Goal: Task Accomplishment & Management: Manage account settings

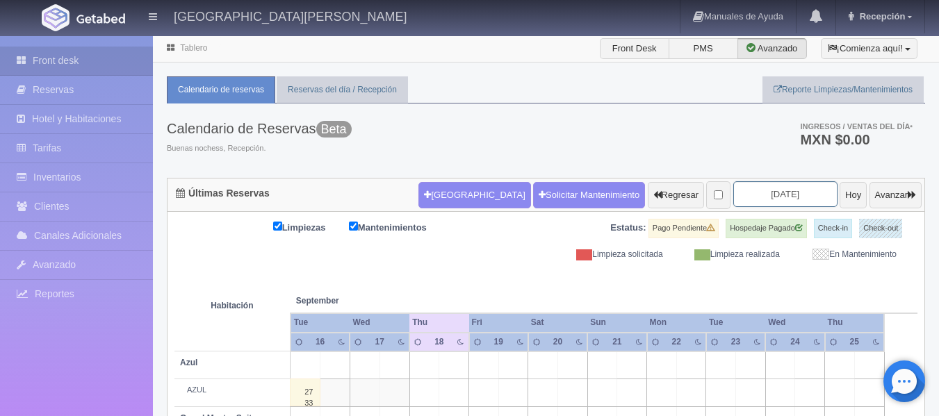
click at [799, 192] on input "2025-09-18" at bounding box center [785, 194] width 104 height 26
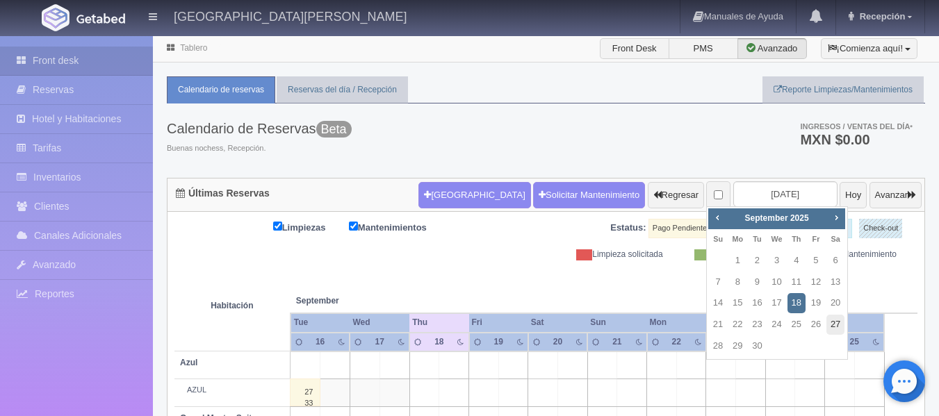
click at [832, 327] on link "27" at bounding box center [835, 325] width 18 height 20
type input "2025-09-27"
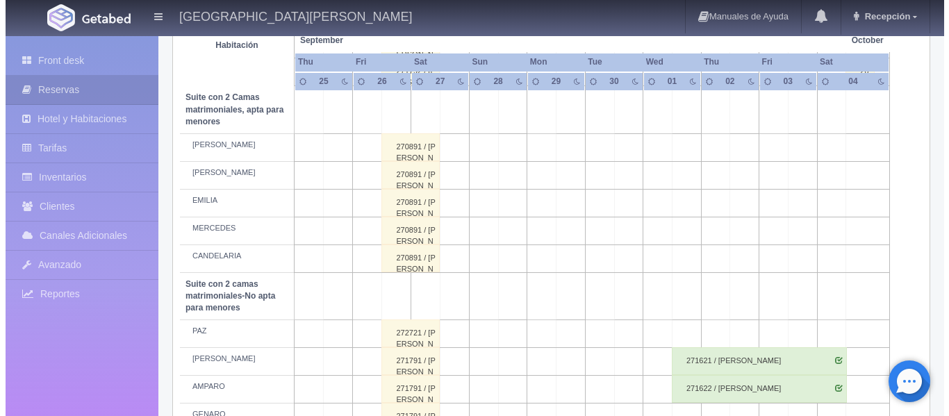
scroll to position [1042, 0]
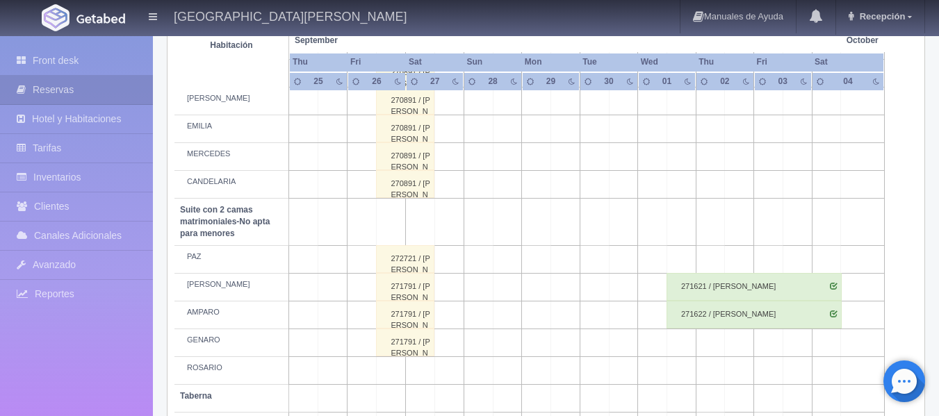
click at [453, 335] on td at bounding box center [449, 343] width 29 height 28
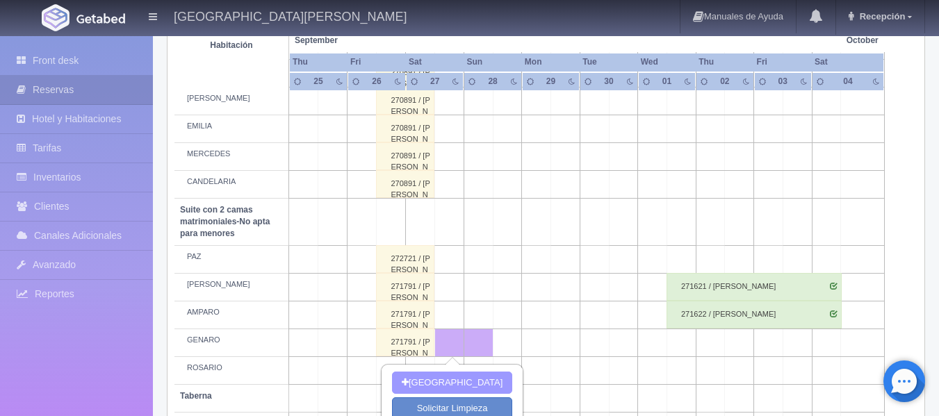
click at [461, 379] on button "[GEOGRAPHIC_DATA]" at bounding box center [452, 383] width 120 height 23
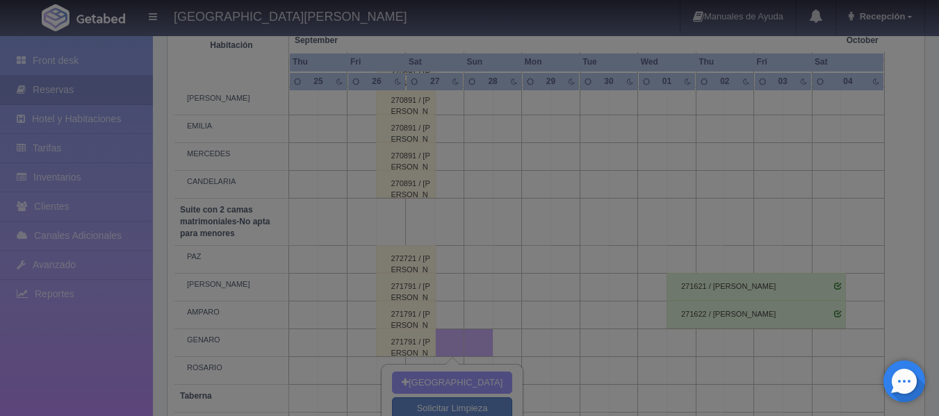
type input "27-09-2025"
type input "28-09-2025"
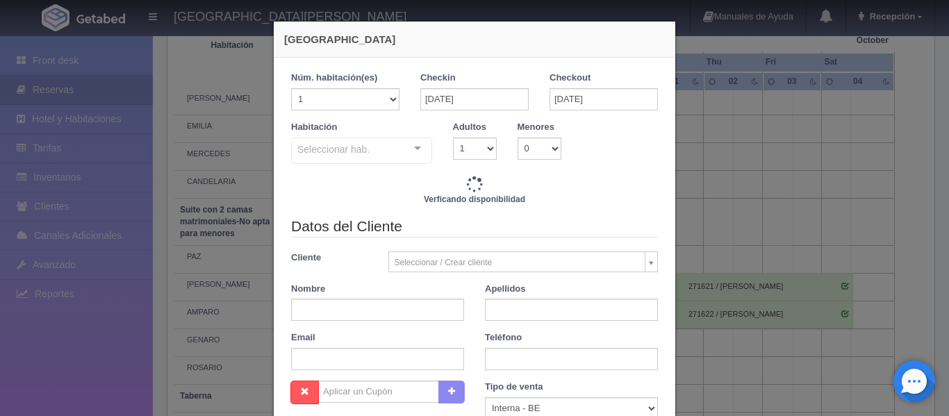
checkbox input "false"
type input "4760.00"
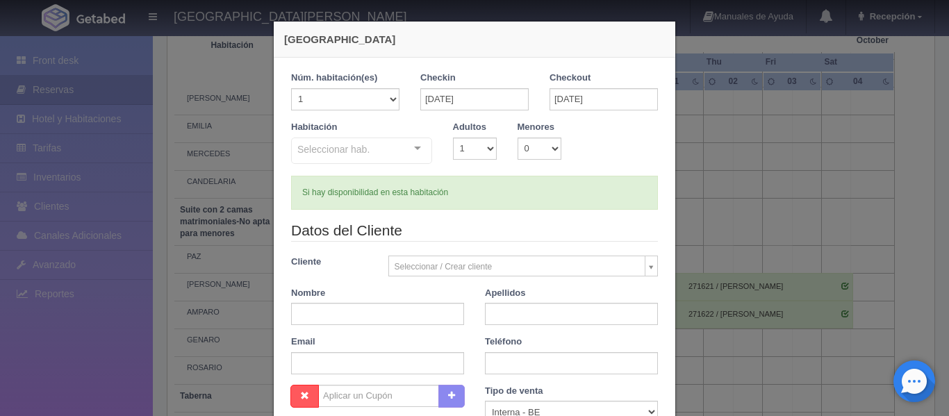
checkbox input "false"
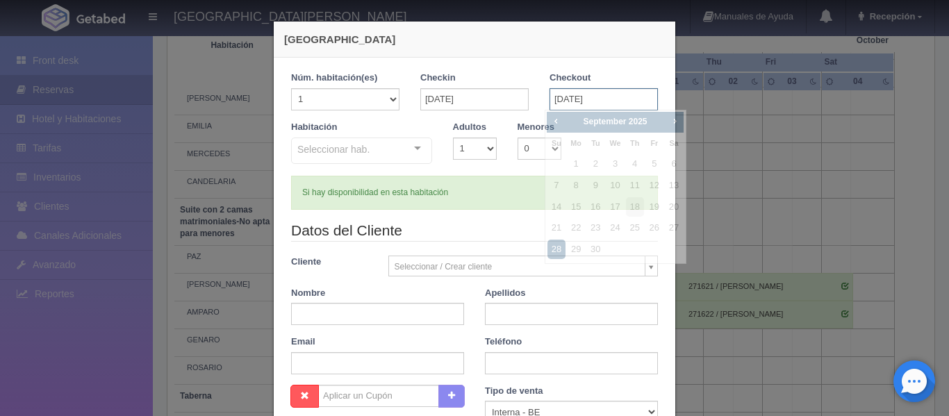
click at [561, 97] on input "28-09-2025" at bounding box center [604, 99] width 108 height 22
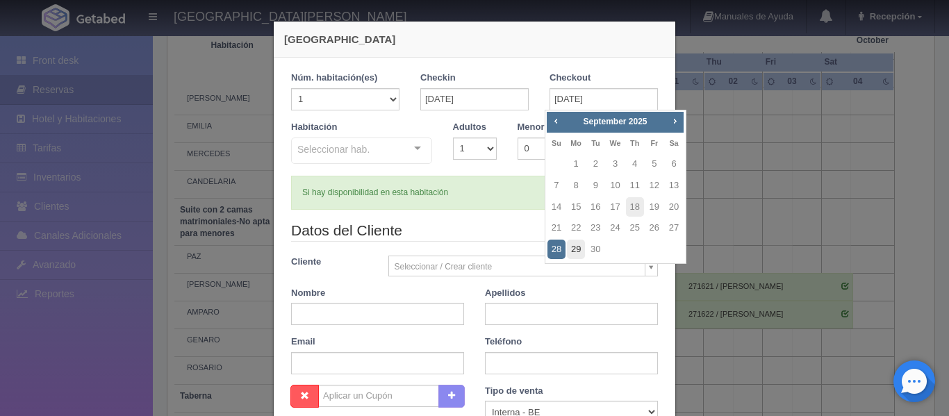
click at [583, 249] on link "29" at bounding box center [576, 250] width 18 height 20
type input "29-09-2025"
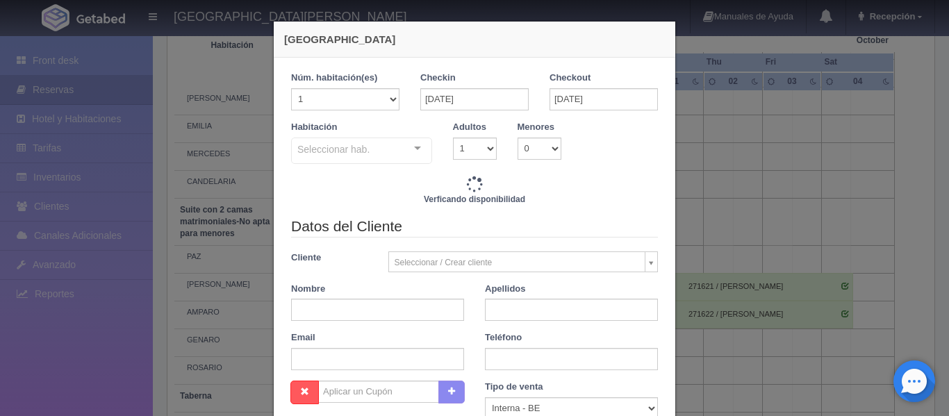
checkbox input "false"
type input "8620.00"
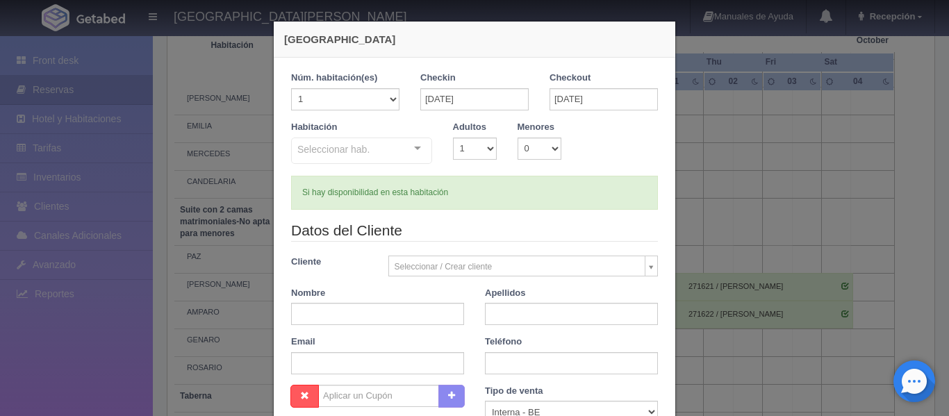
click at [411, 147] on div "Seleccionar hab. Suite con 2 camas matrimoniales-No apta para menores Suite con…" at bounding box center [361, 152] width 141 height 28
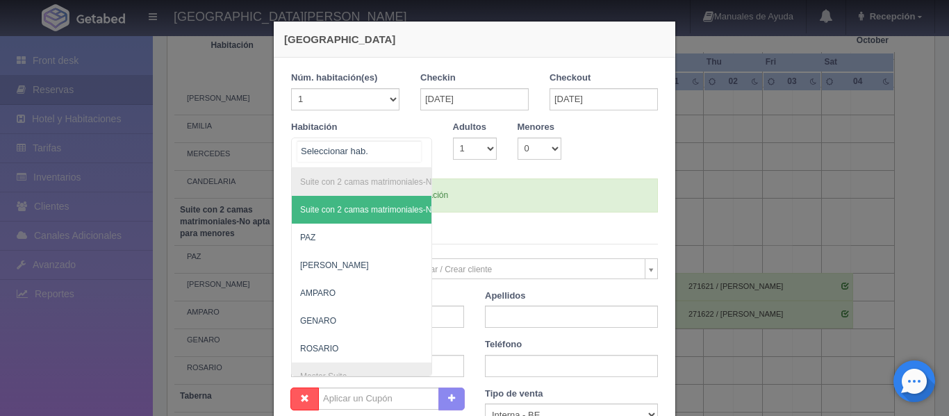
checkbox input "false"
type input "ge"
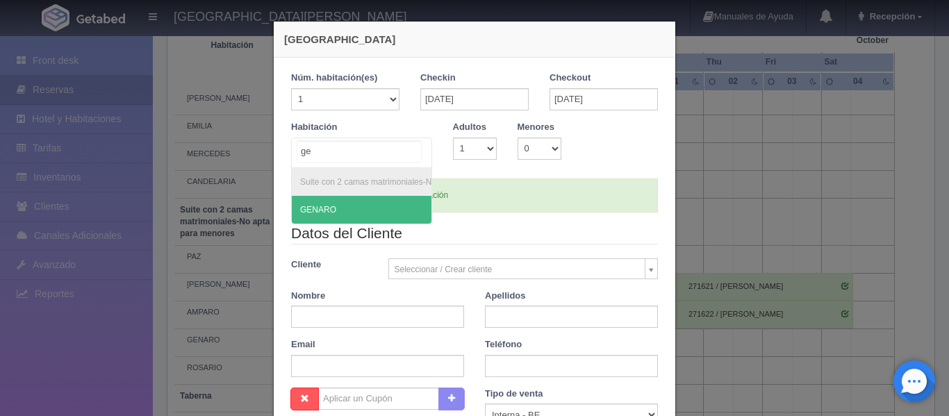
click at [389, 199] on span "GENARO" at bounding box center [404, 210] width 225 height 28
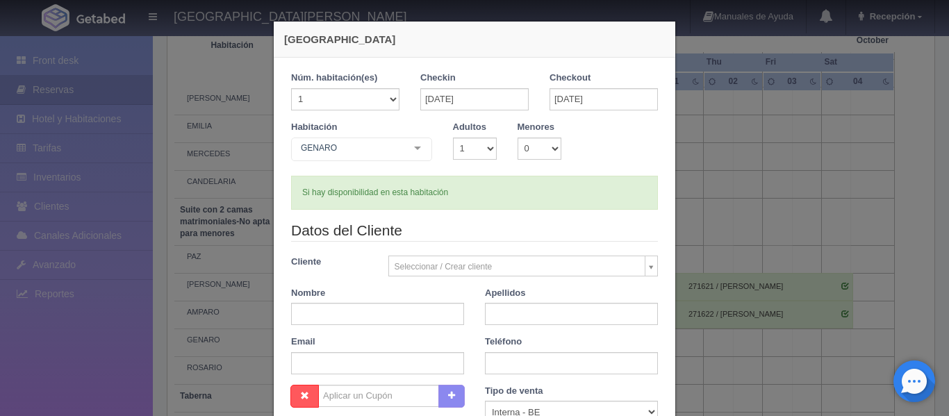
checkbox input "false"
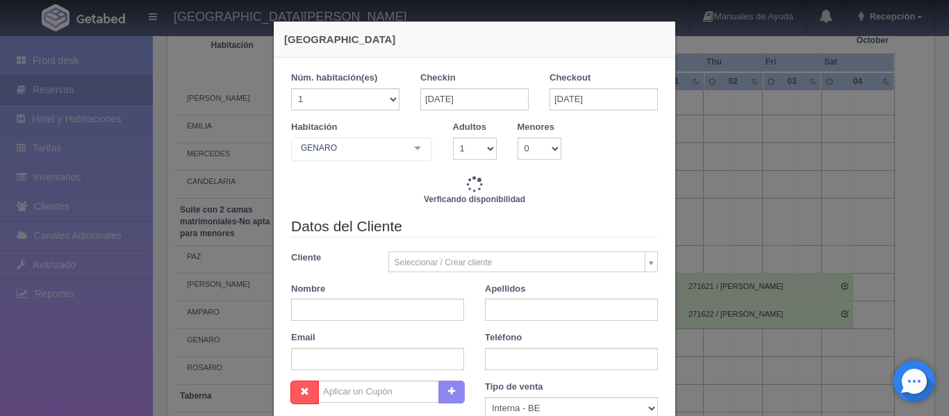
type input "8620.00"
checkbox input "false"
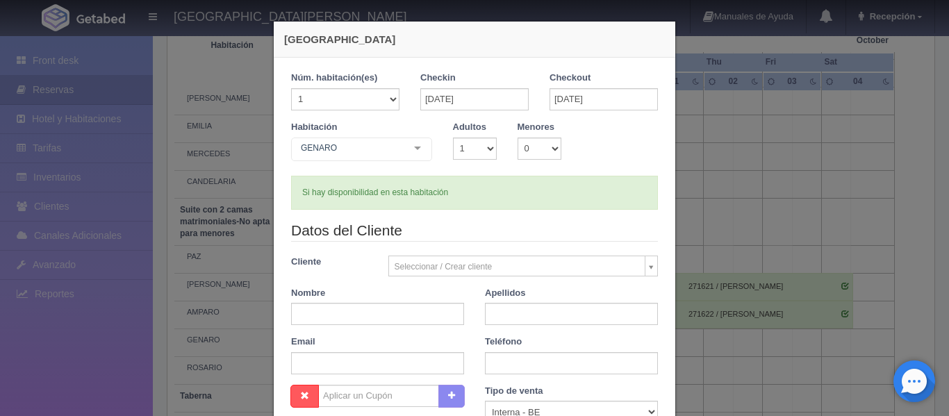
click at [352, 314] on input "text" at bounding box center [377, 314] width 173 height 22
type input "LUIS"
click at [519, 318] on input "text" at bounding box center [571, 314] width 173 height 22
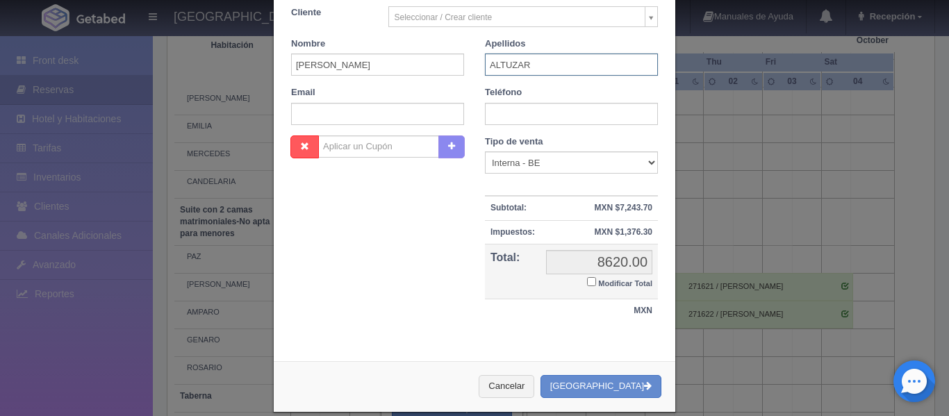
scroll to position [267, 0]
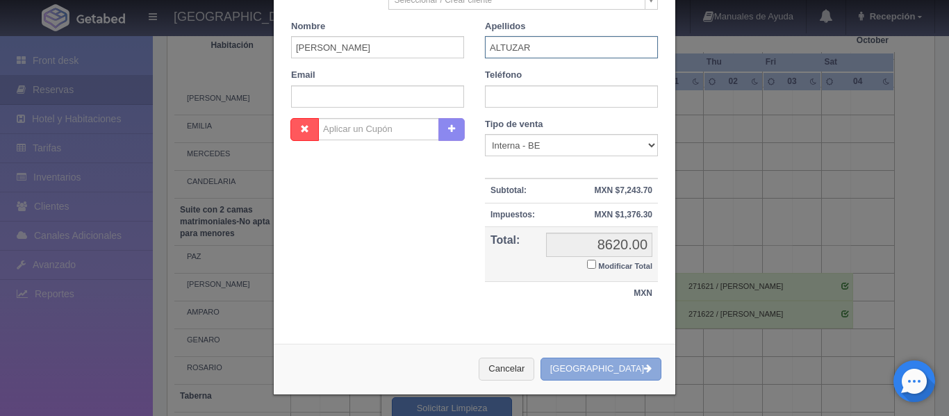
type input "ALTUZAR"
click at [616, 369] on button "[GEOGRAPHIC_DATA]" at bounding box center [601, 369] width 121 height 23
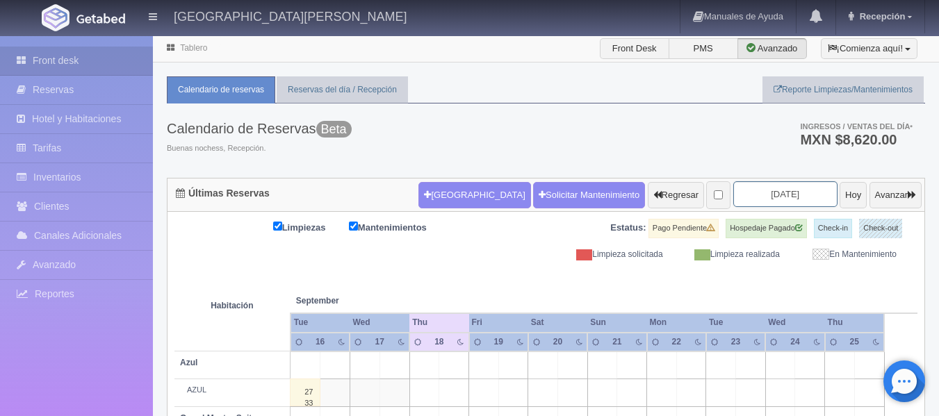
click at [783, 192] on input "[DATE]" at bounding box center [785, 194] width 104 height 26
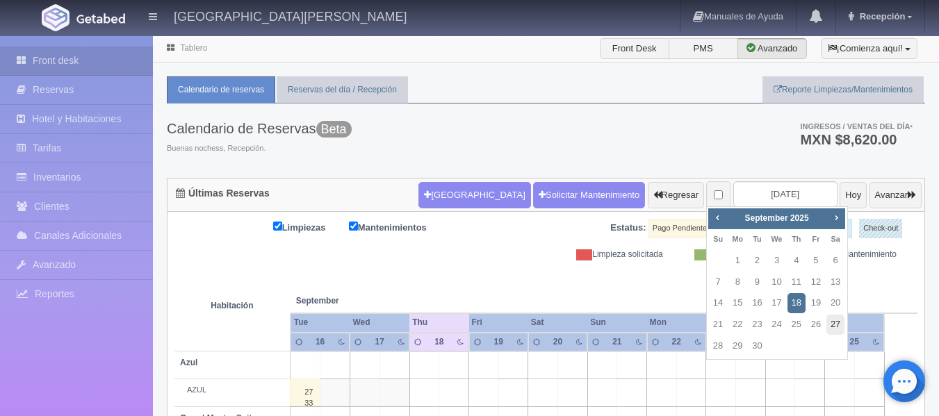
click at [839, 322] on link "27" at bounding box center [835, 325] width 18 height 20
type input "[DATE]"
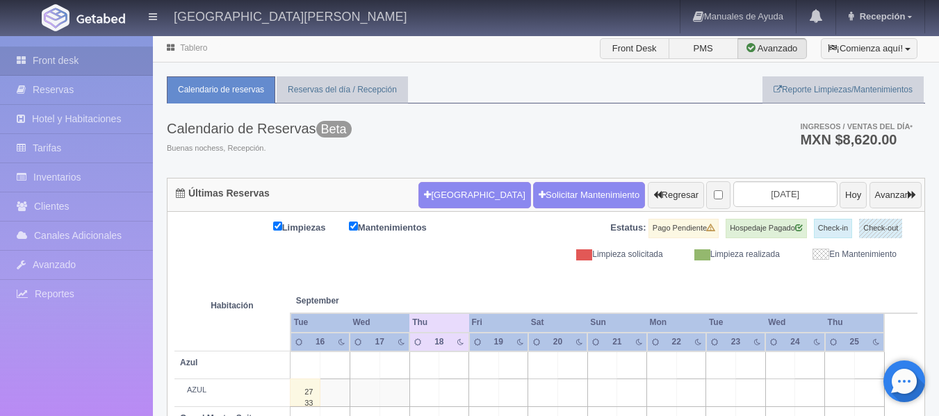
scroll to position [74, 0]
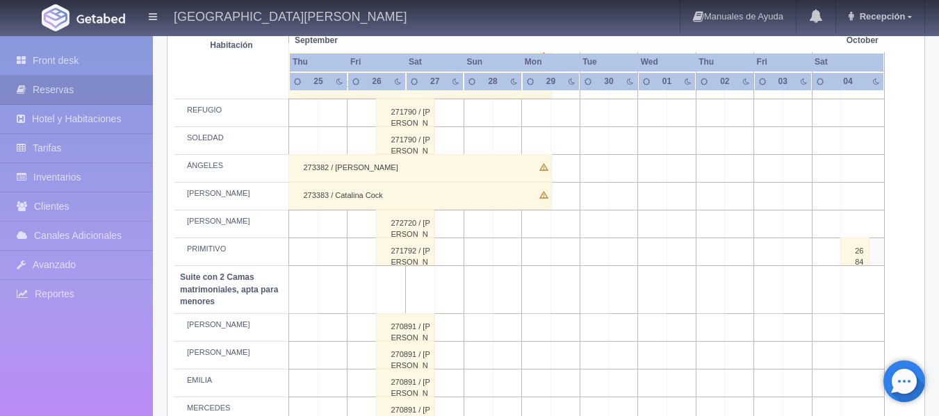
scroll to position [764, 0]
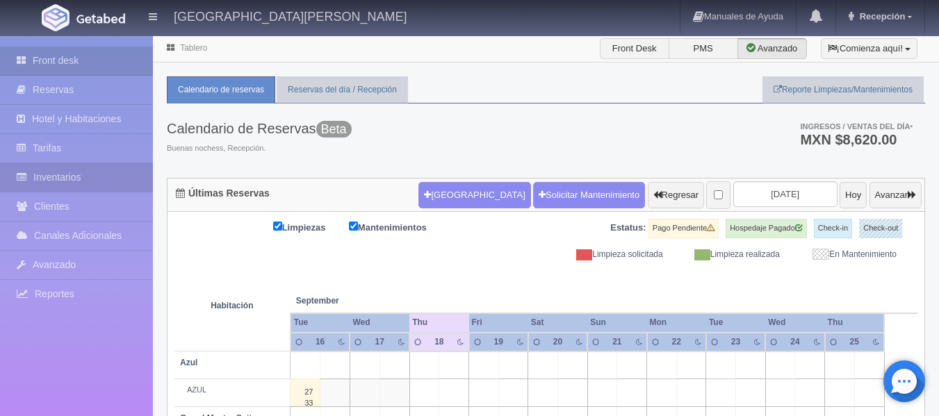
click at [51, 172] on link "Inventarios" at bounding box center [76, 177] width 153 height 28
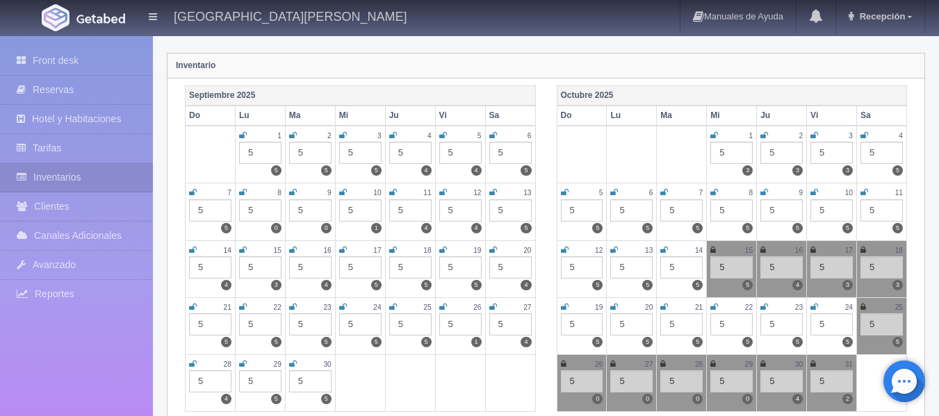
scroll to position [139, 0]
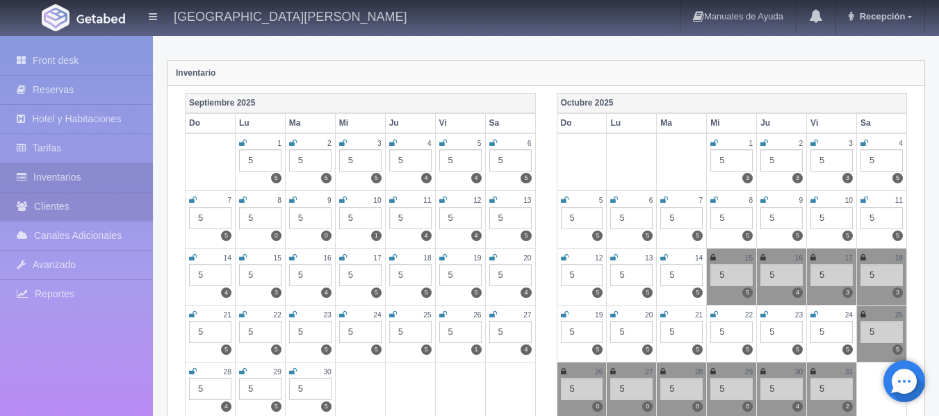
click at [56, 204] on link "Clientes" at bounding box center [76, 206] width 153 height 28
click at [65, 209] on link "Clientes" at bounding box center [76, 206] width 153 height 28
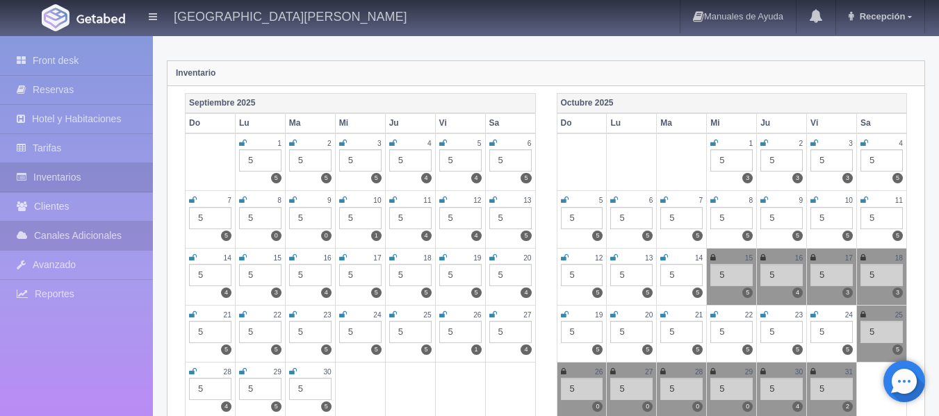
click at [91, 236] on link "Canales Adicionales" at bounding box center [76, 236] width 153 height 28
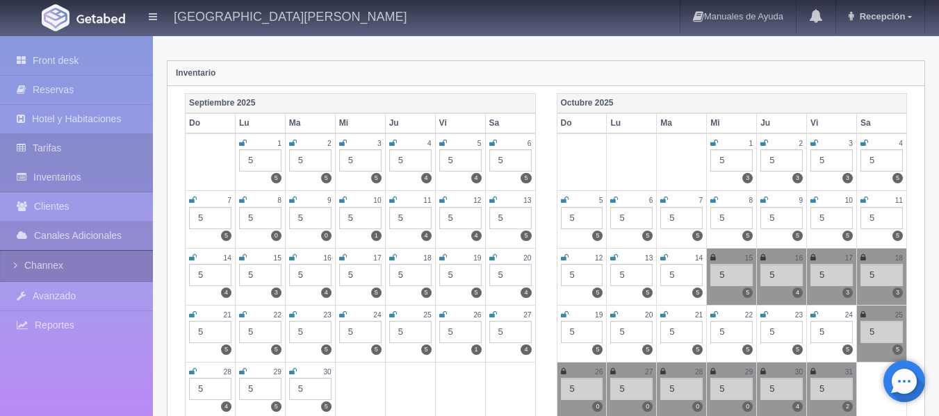
click at [85, 156] on link "Tarifas" at bounding box center [76, 148] width 153 height 28
click at [94, 148] on link "Tarifas" at bounding box center [76, 148] width 153 height 28
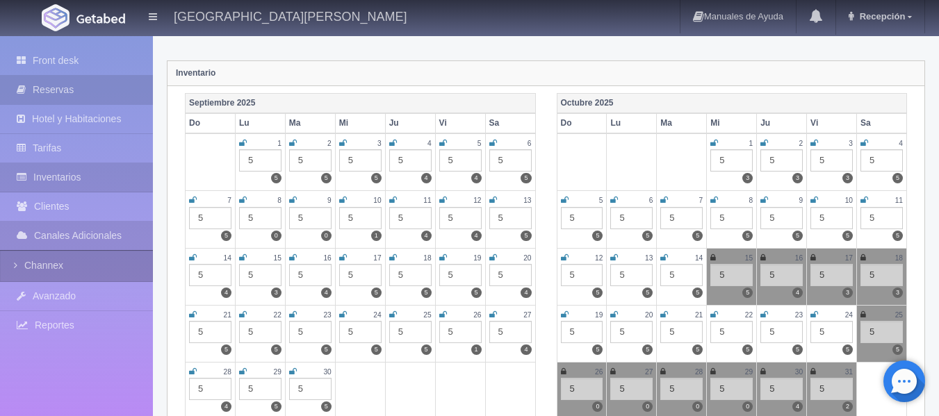
click at [96, 86] on link "Reservas" at bounding box center [76, 90] width 153 height 28
click at [96, 85] on link "Reservas" at bounding box center [76, 90] width 153 height 28
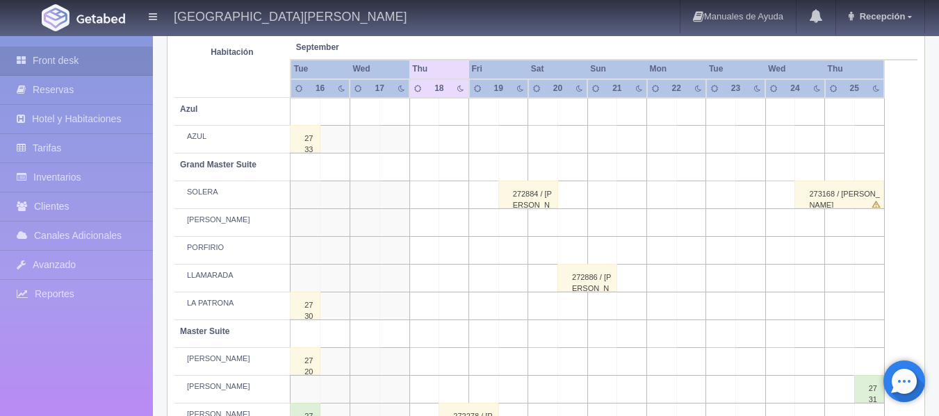
scroll to position [278, 0]
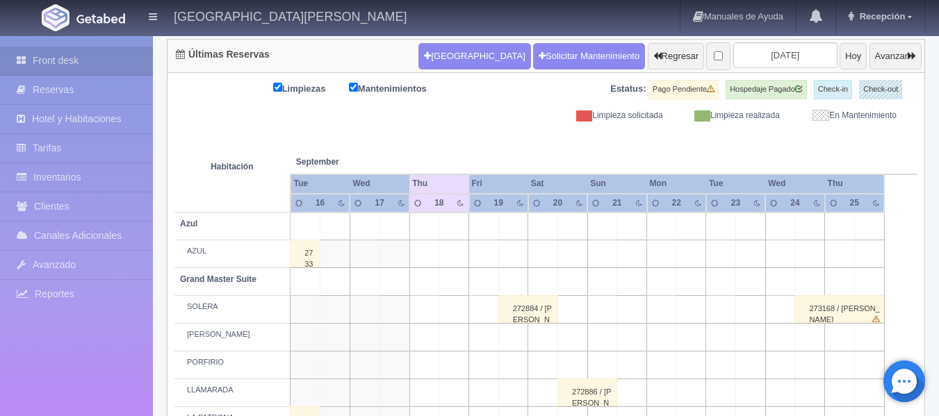
scroll to position [139, 0]
click at [532, 318] on div "272884 / ALBERTO GUTIERREZ" at bounding box center [528, 309] width 60 height 28
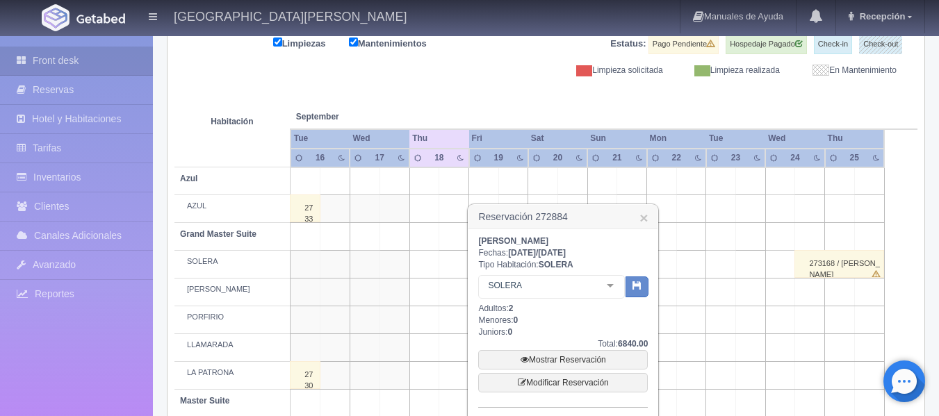
scroll to position [208, 0]
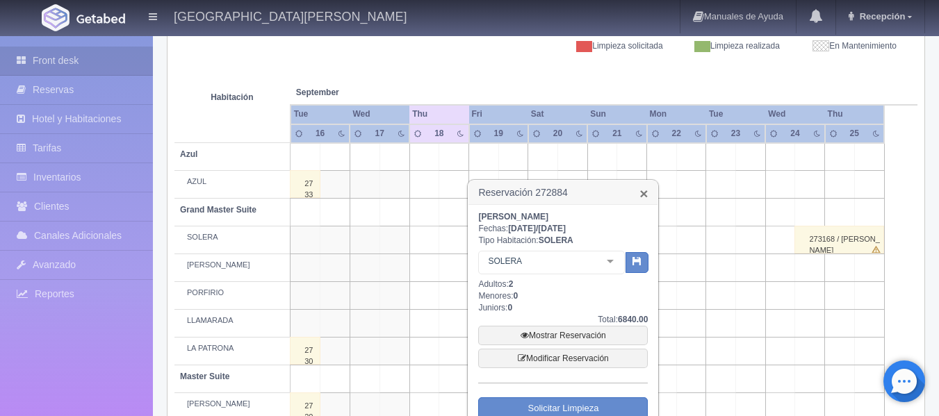
click at [646, 190] on link "×" at bounding box center [643, 193] width 8 height 15
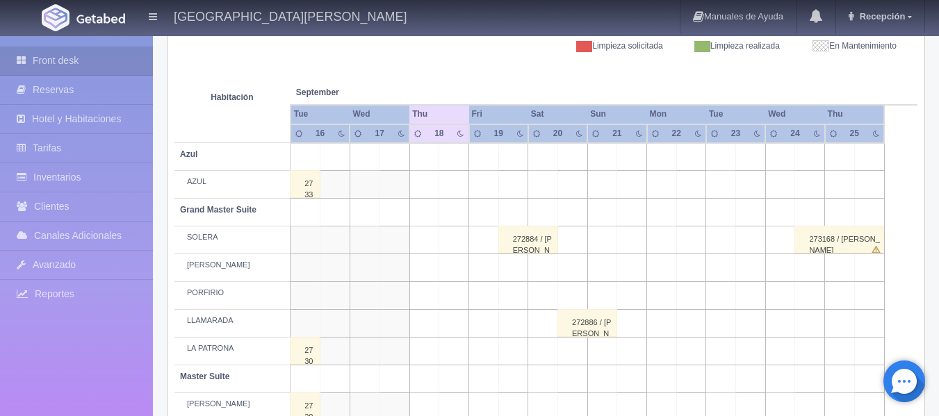
click at [591, 323] on div "272886 / [PERSON_NAME]" at bounding box center [587, 323] width 60 height 28
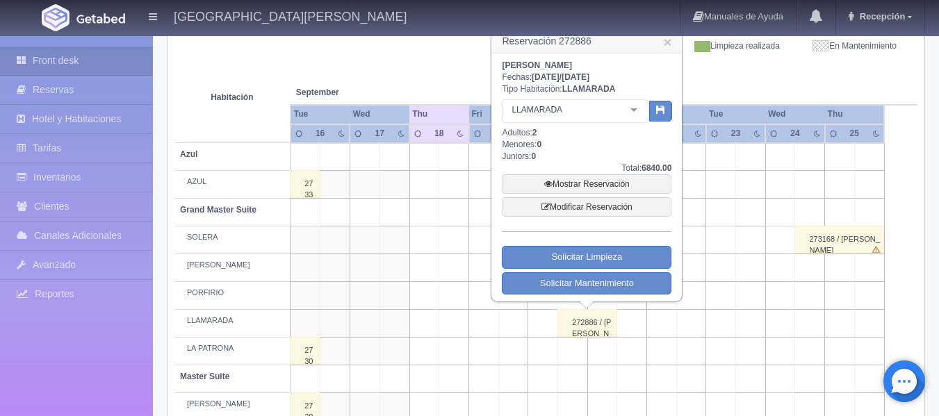
click at [449, 259] on td at bounding box center [454, 268] width 30 height 28
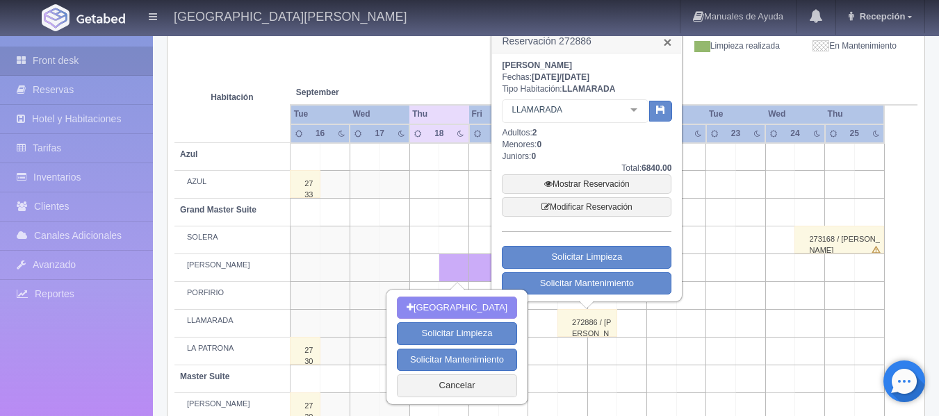
click at [664, 42] on link "×" at bounding box center [667, 42] width 8 height 15
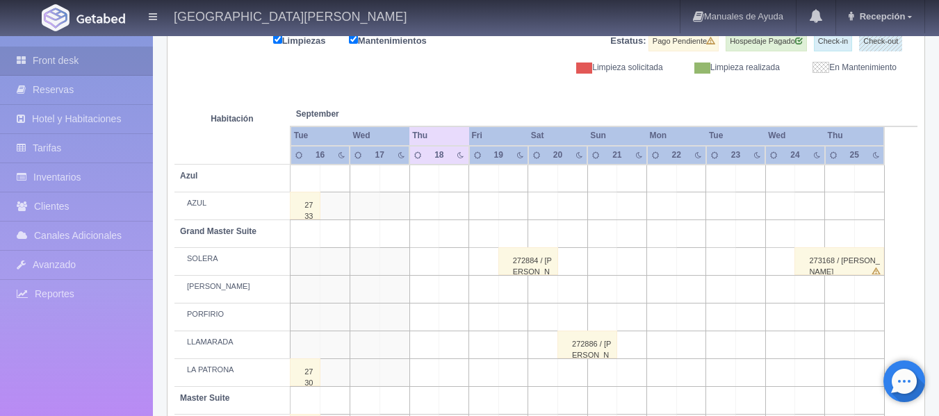
scroll to position [208, 0]
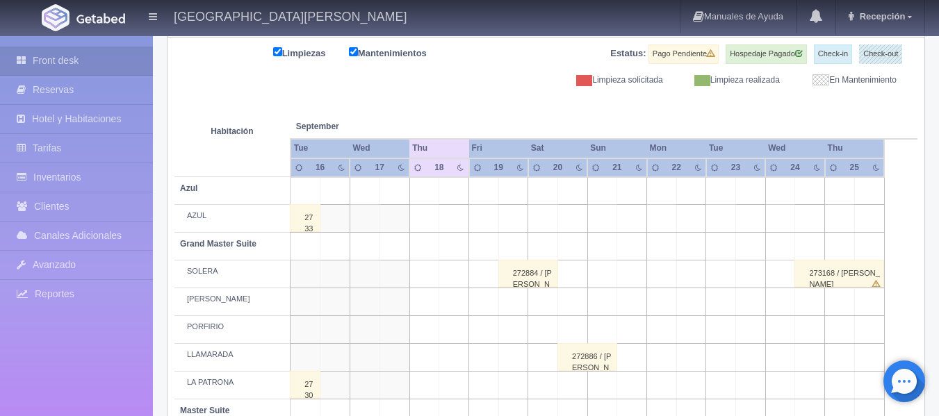
scroll to position [208, 0]
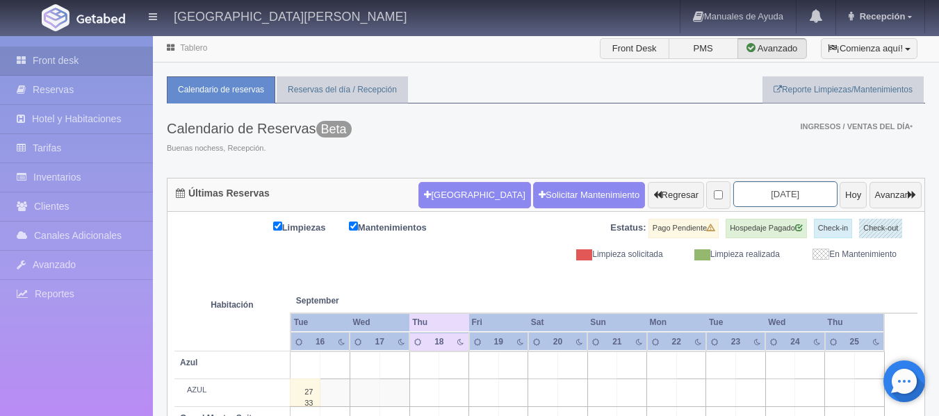
click at [790, 193] on input "[DATE]" at bounding box center [785, 194] width 104 height 26
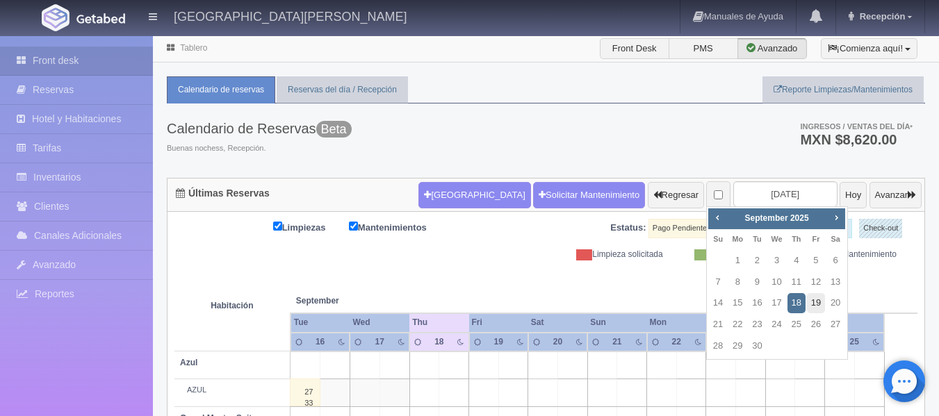
click at [820, 306] on link "19" at bounding box center [816, 303] width 18 height 20
type input "[DATE]"
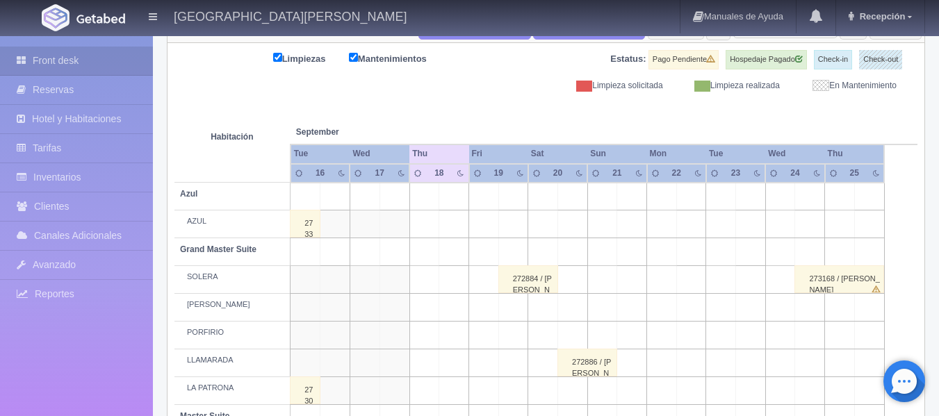
scroll to position [208, 0]
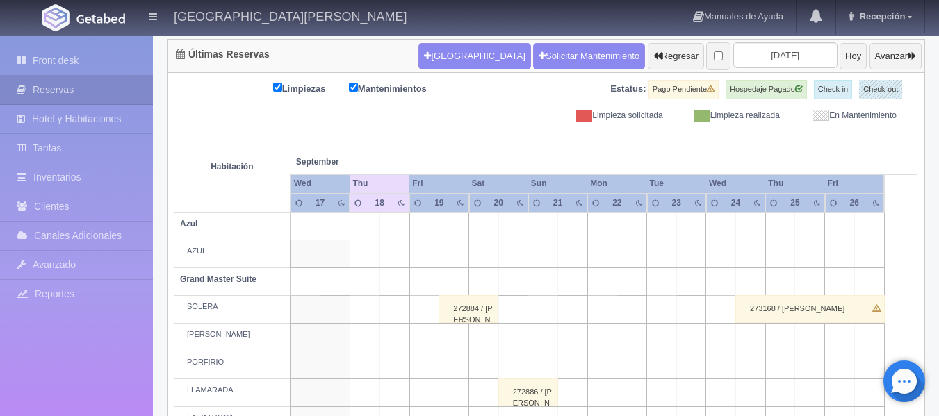
scroll to position [208, 0]
